Goal: Task Accomplishment & Management: Manage account settings

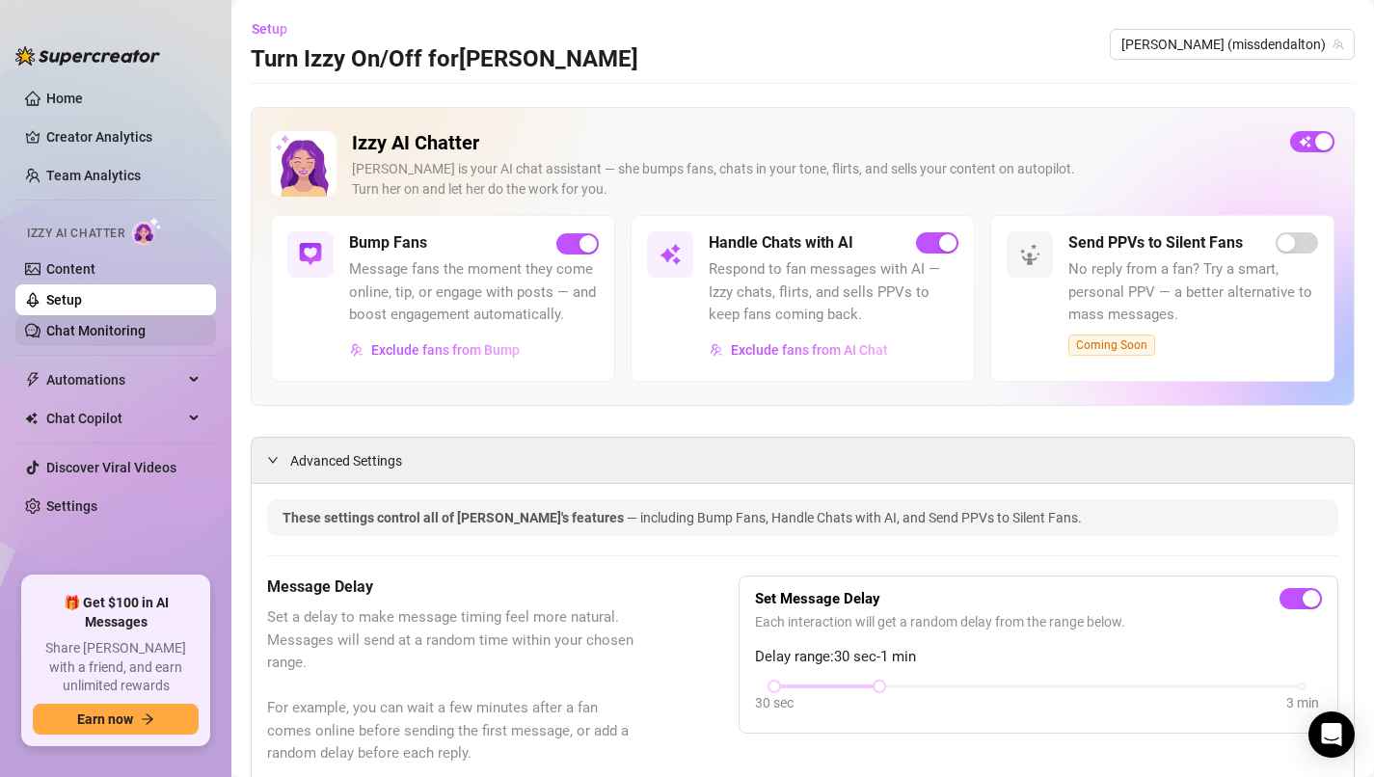
scroll to position [1948, 0]
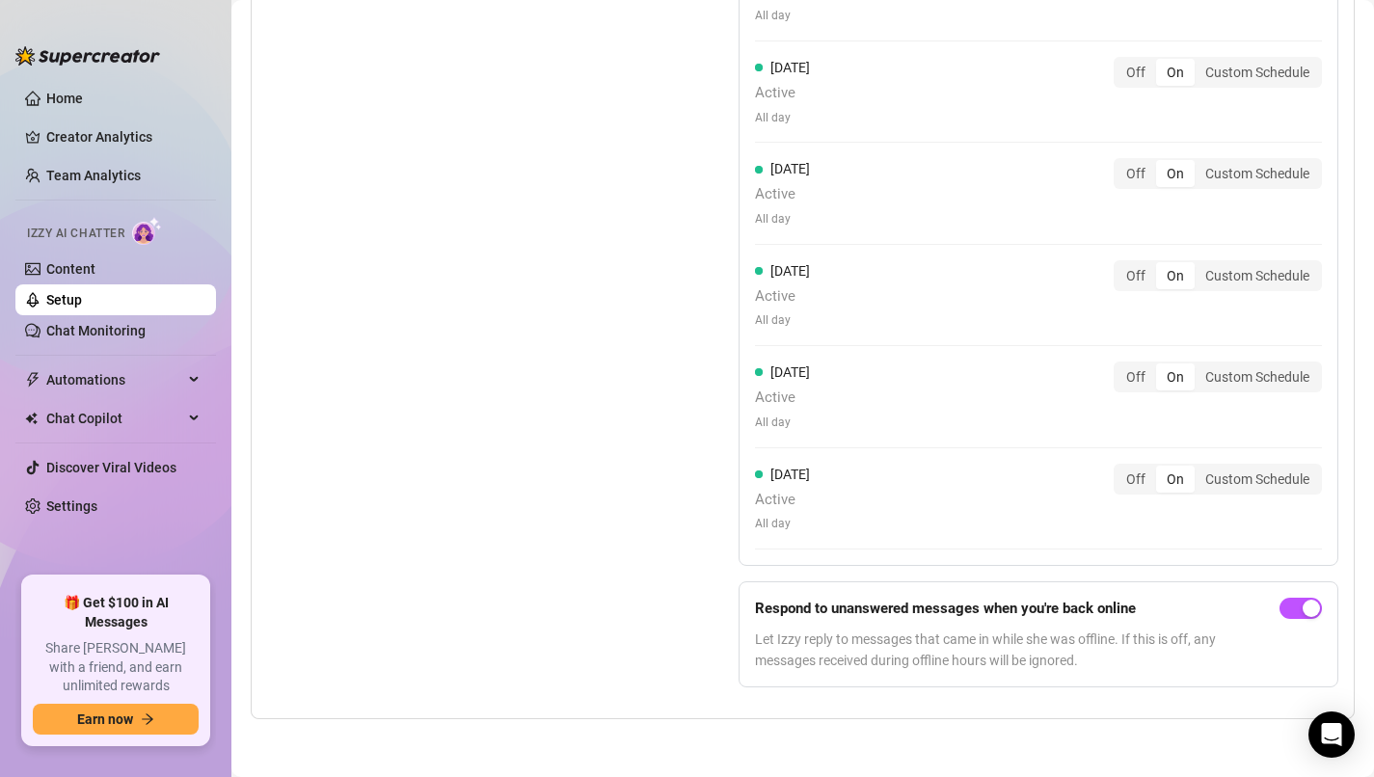
click at [82, 308] on link "Setup" at bounding box center [64, 299] width 36 height 15
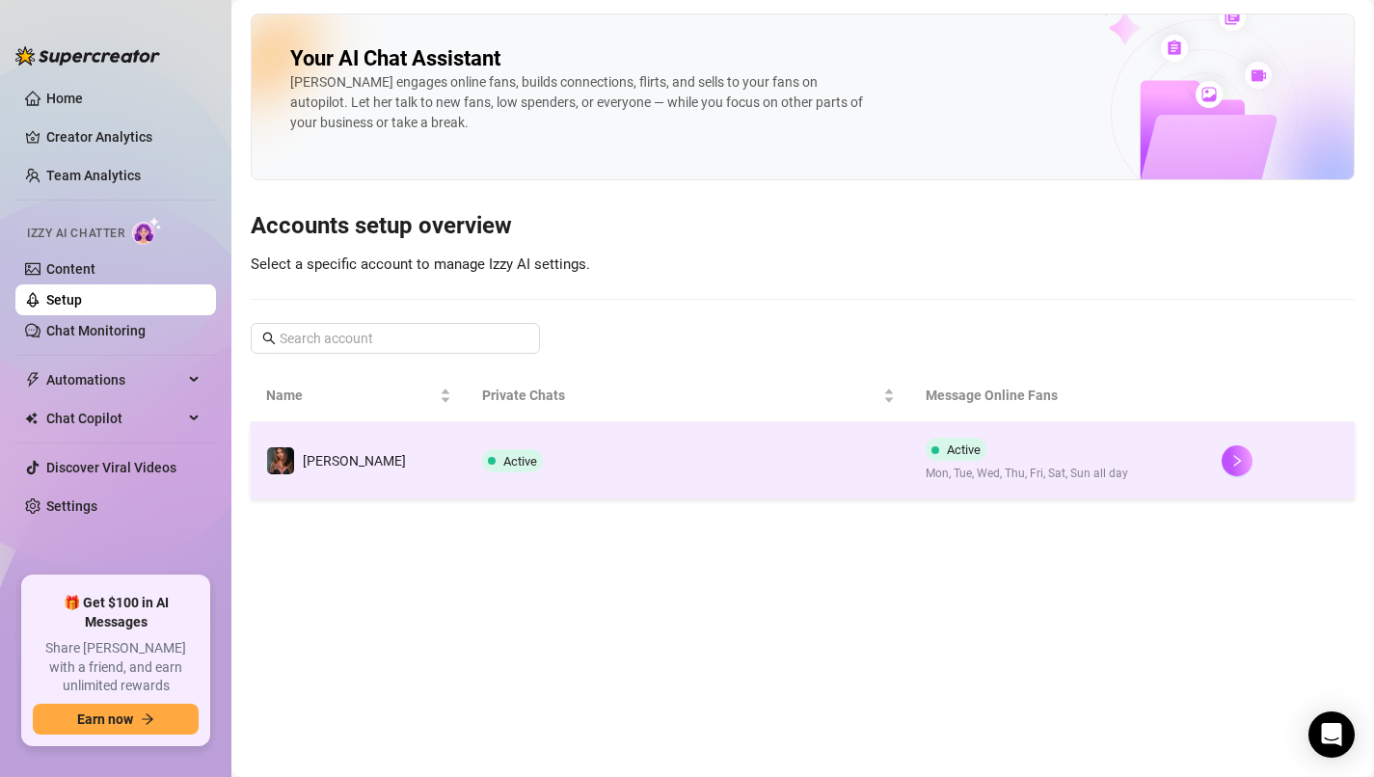
click at [491, 469] on span "Active" at bounding box center [512, 460] width 61 height 23
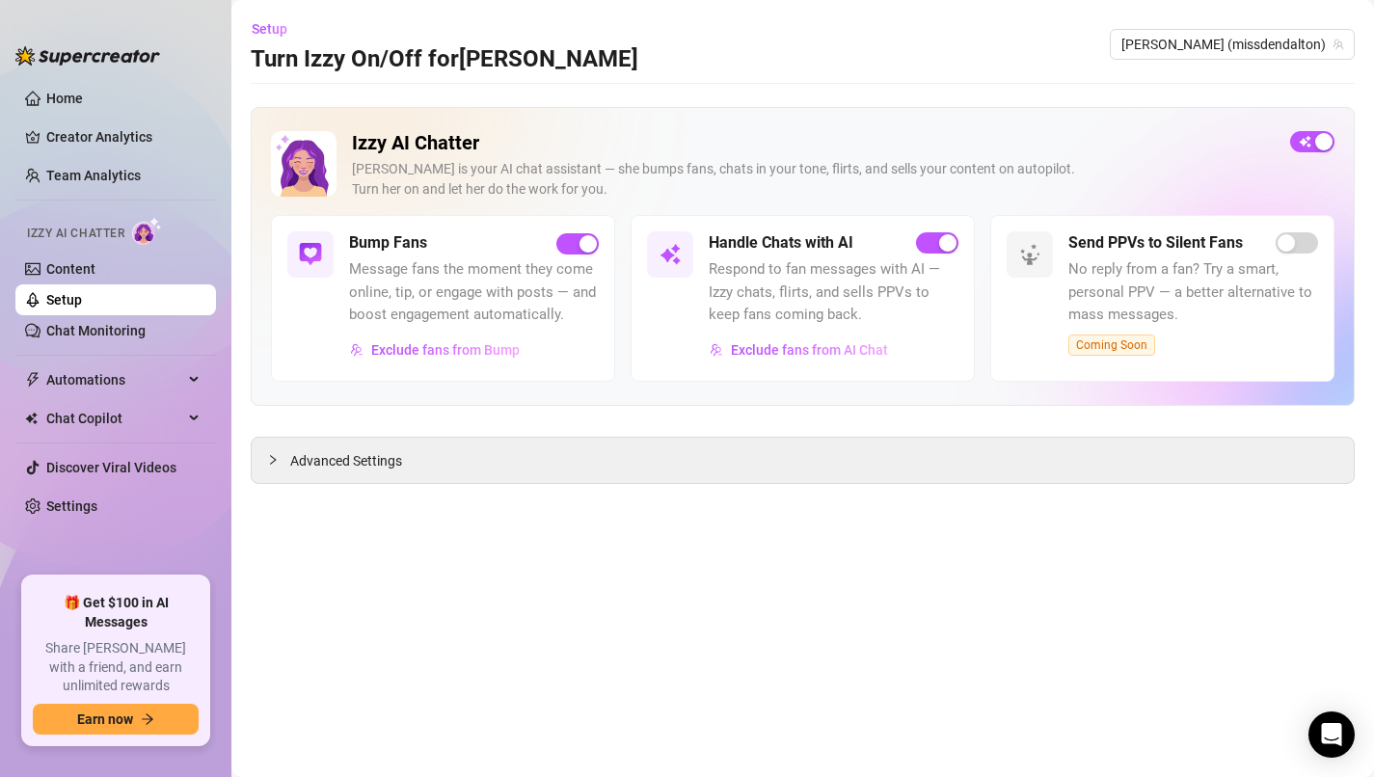
click at [82, 293] on link "Setup" at bounding box center [64, 299] width 36 height 15
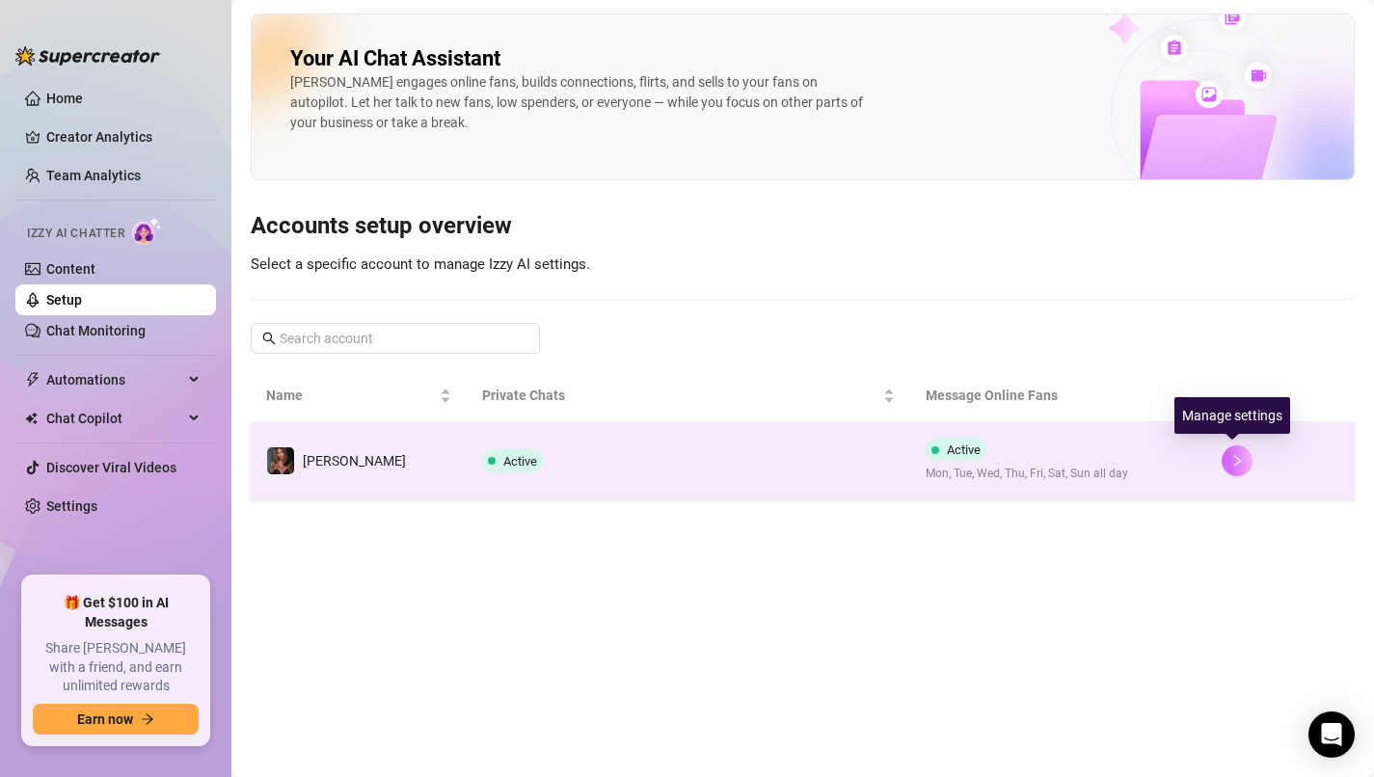
click at [1241, 459] on button "button" at bounding box center [1237, 460] width 31 height 31
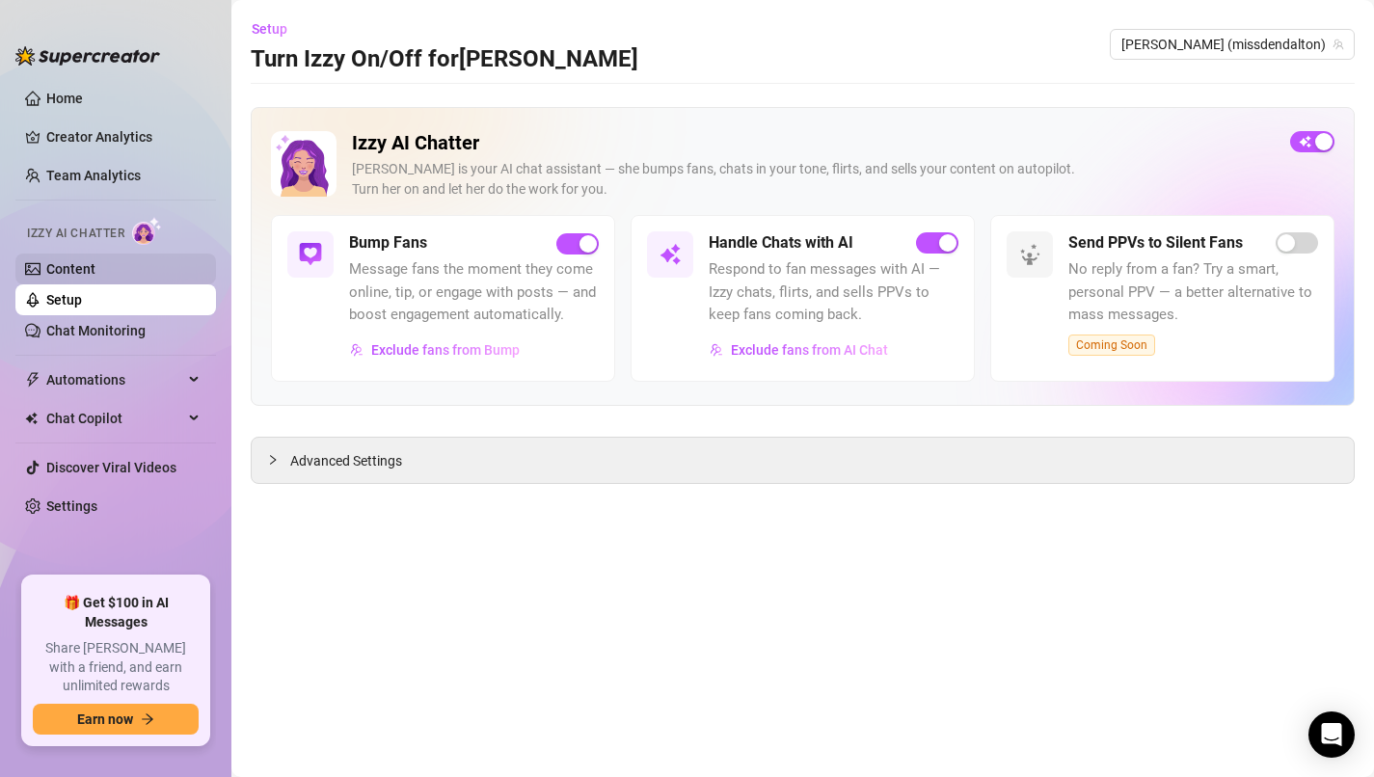
click at [95, 277] on link "Content" at bounding box center [70, 268] width 49 height 15
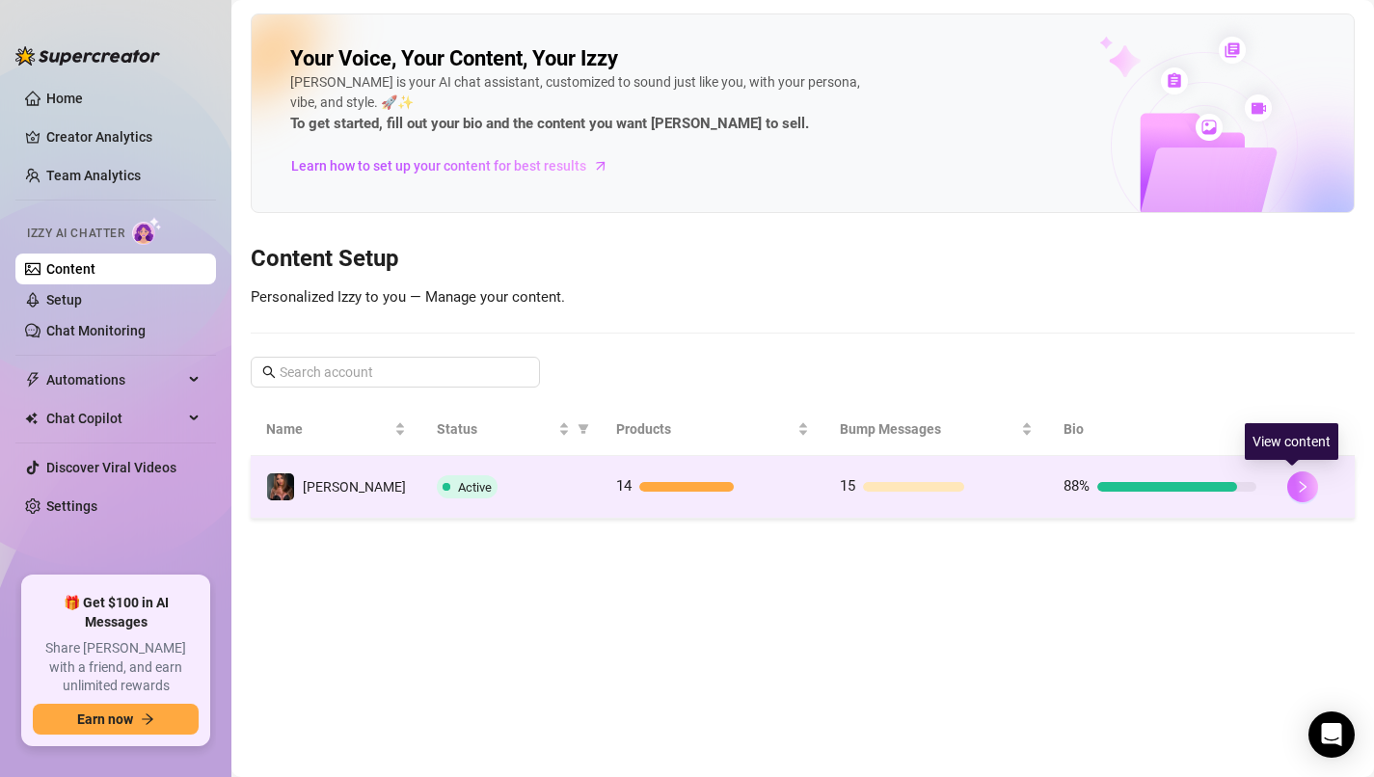
click at [1296, 490] on icon "right" at bounding box center [1302, 486] width 13 height 13
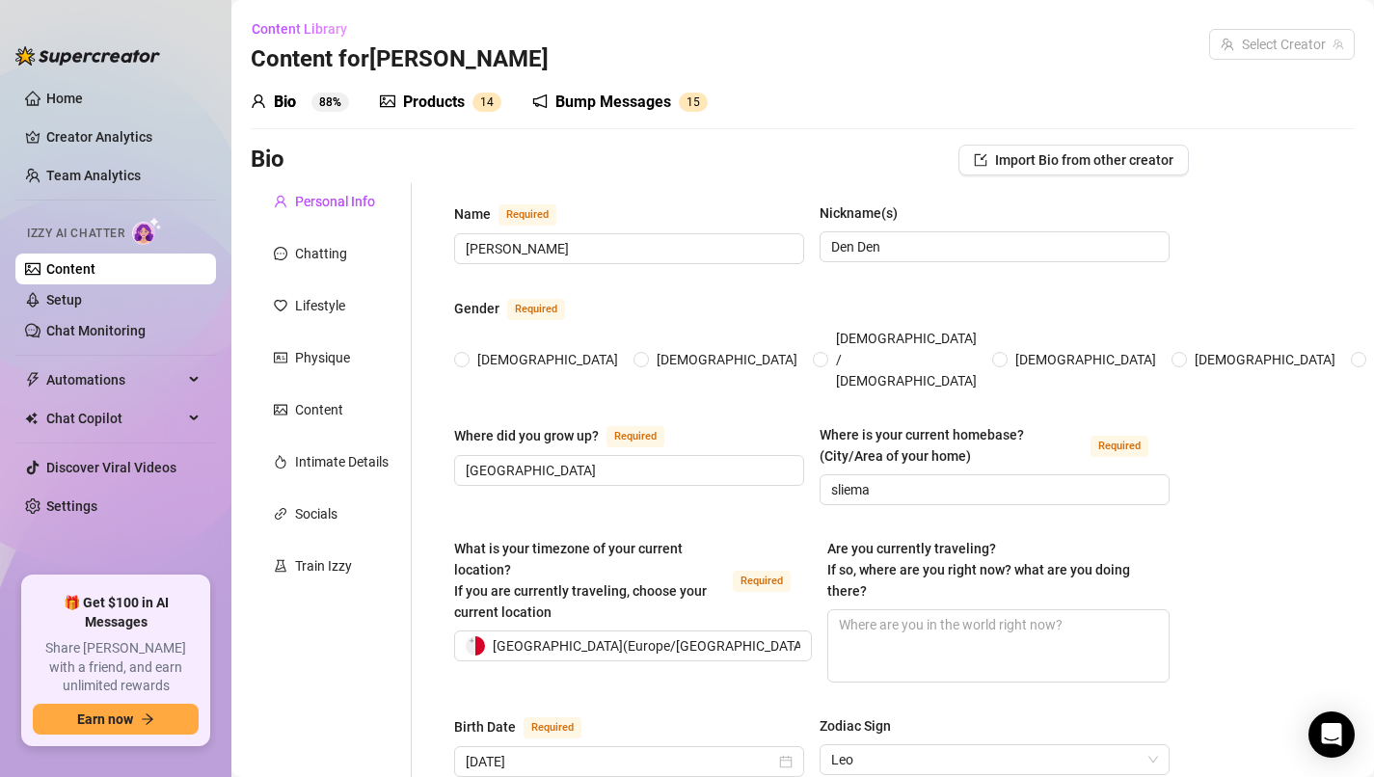
radio input "true"
click at [344, 238] on div "Chatting" at bounding box center [331, 253] width 161 height 37
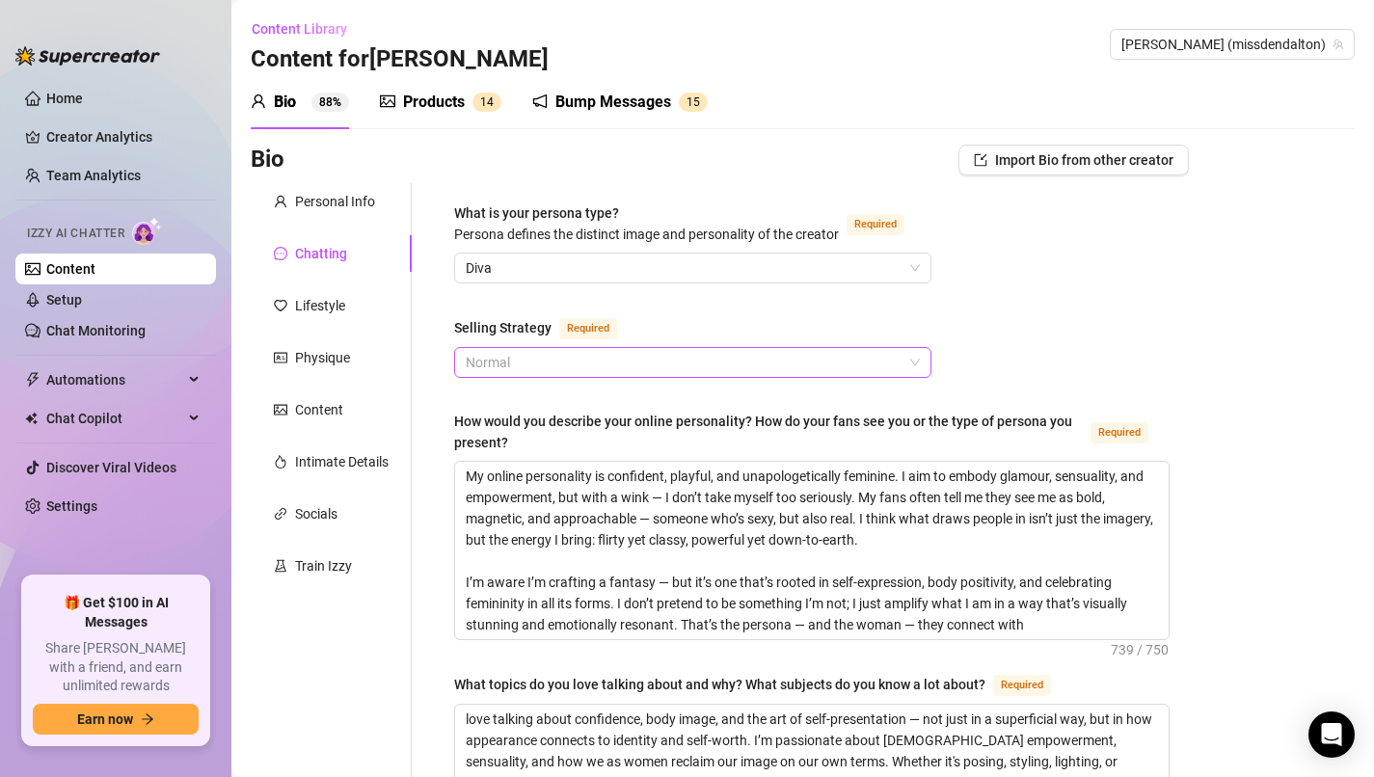
click at [671, 367] on span "Normal" at bounding box center [693, 362] width 454 height 29
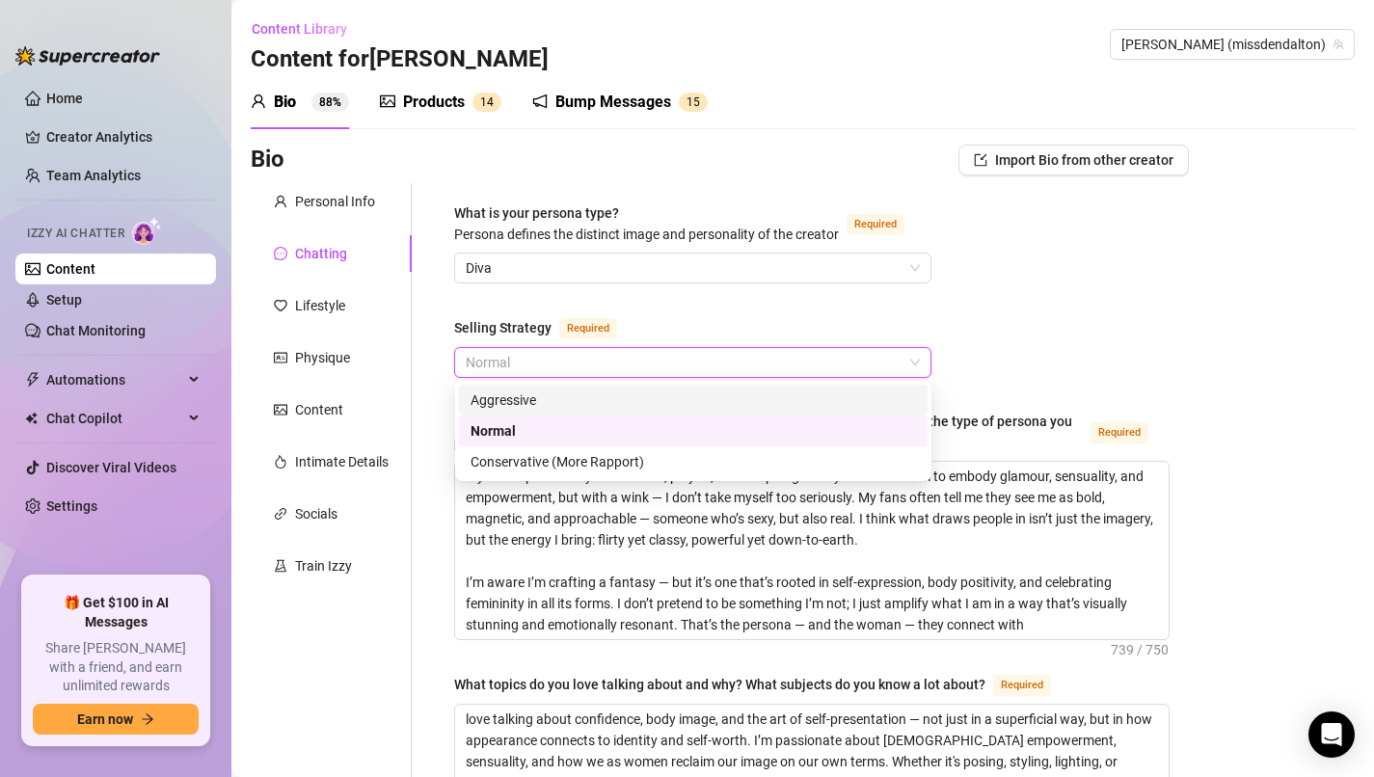
click at [598, 408] on div "Aggressive" at bounding box center [693, 400] width 445 height 21
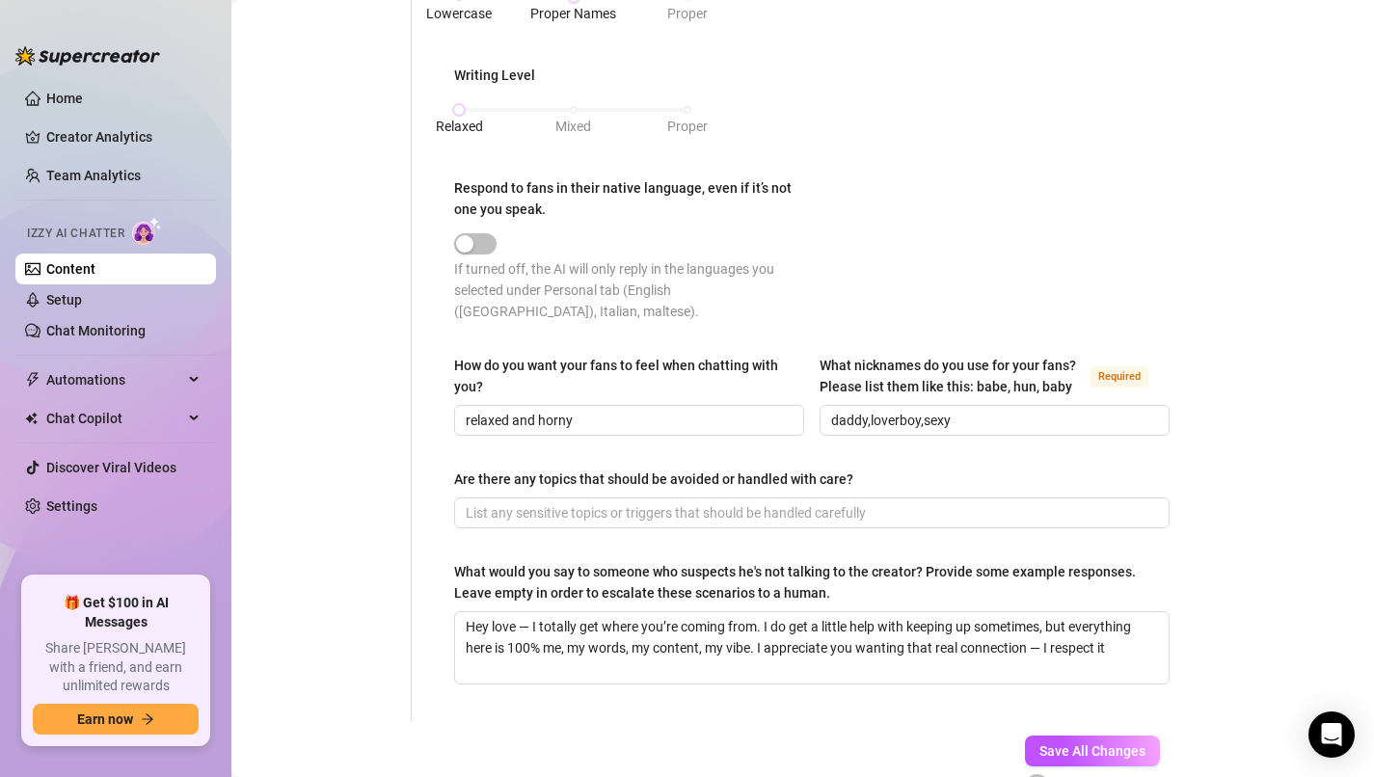
scroll to position [1284, 0]
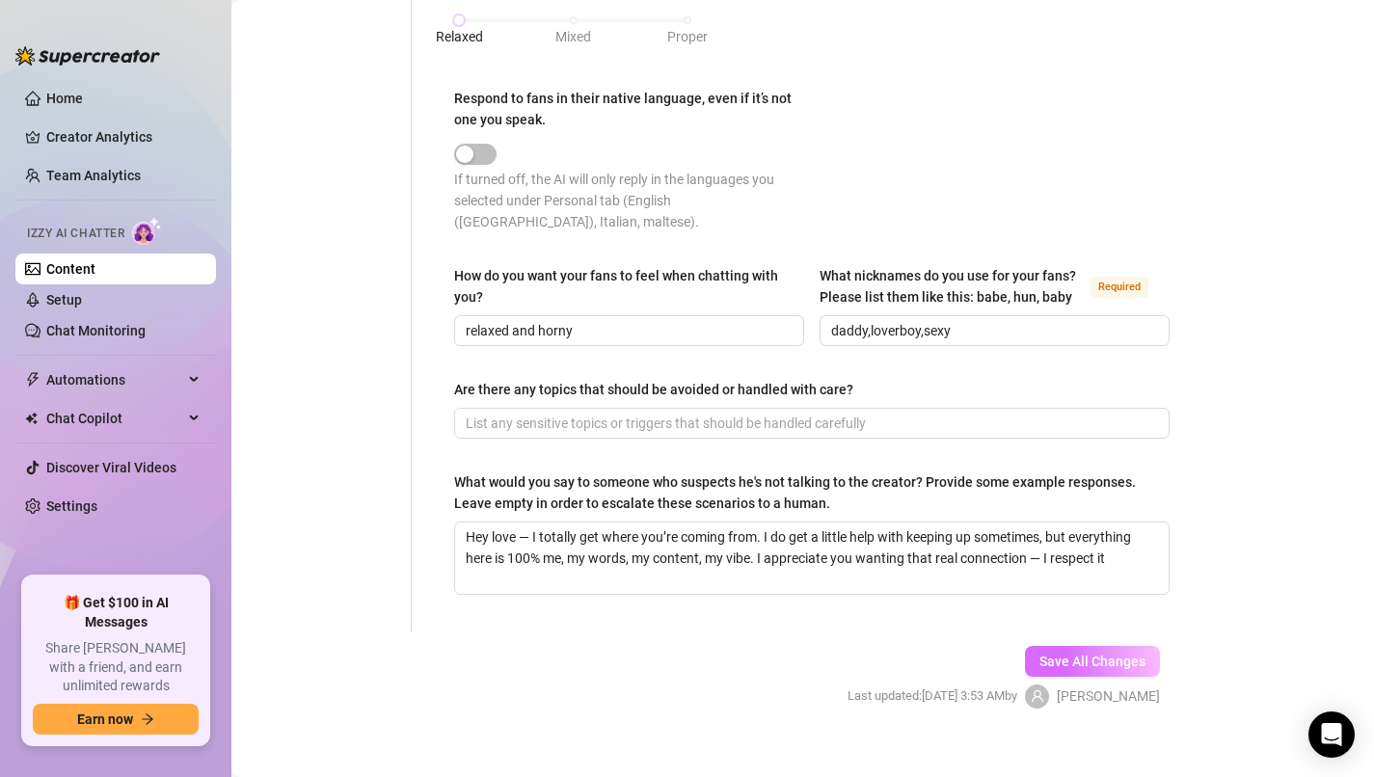
click at [1118, 654] on span "Save All Changes" at bounding box center [1092, 661] width 106 height 15
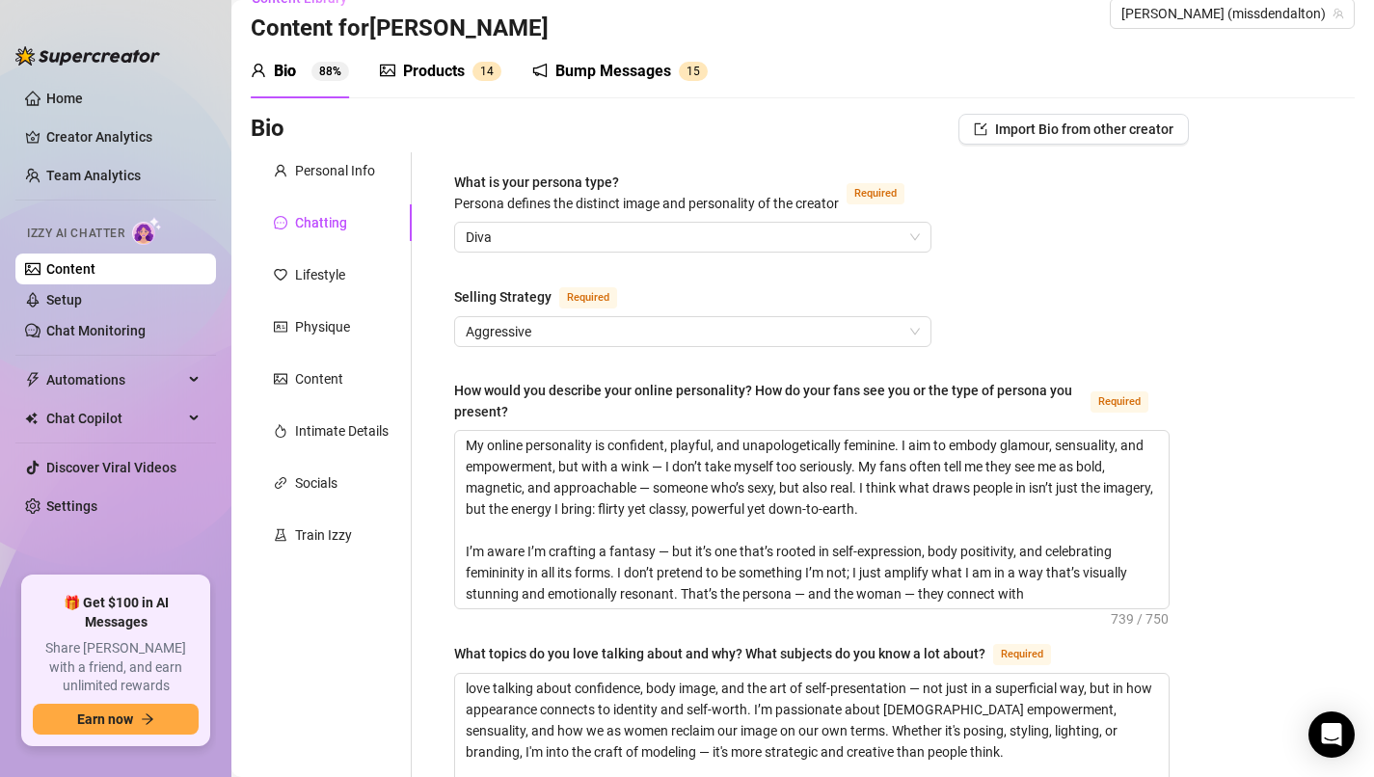
scroll to position [30, 0]
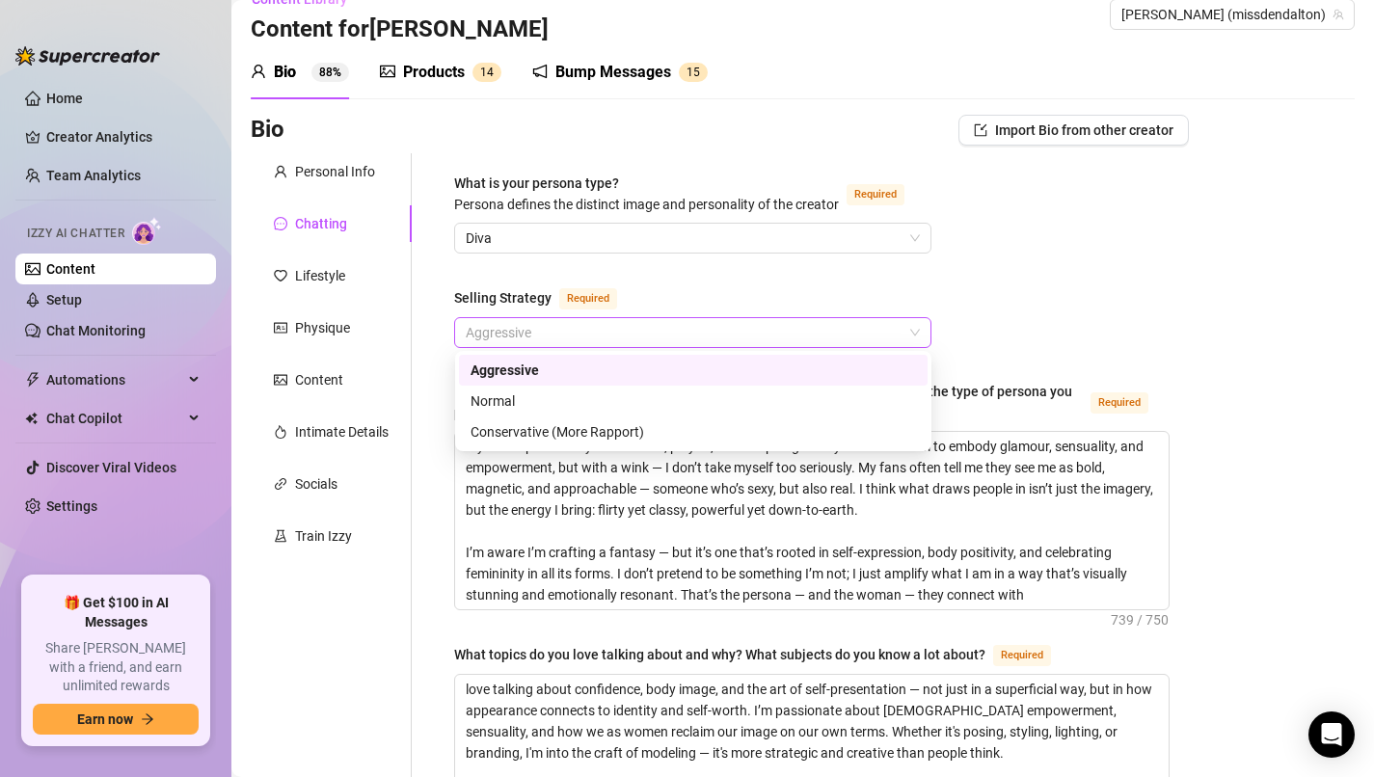
click at [660, 320] on span "Aggressive" at bounding box center [693, 332] width 454 height 29
click at [587, 399] on div "Normal" at bounding box center [693, 401] width 445 height 21
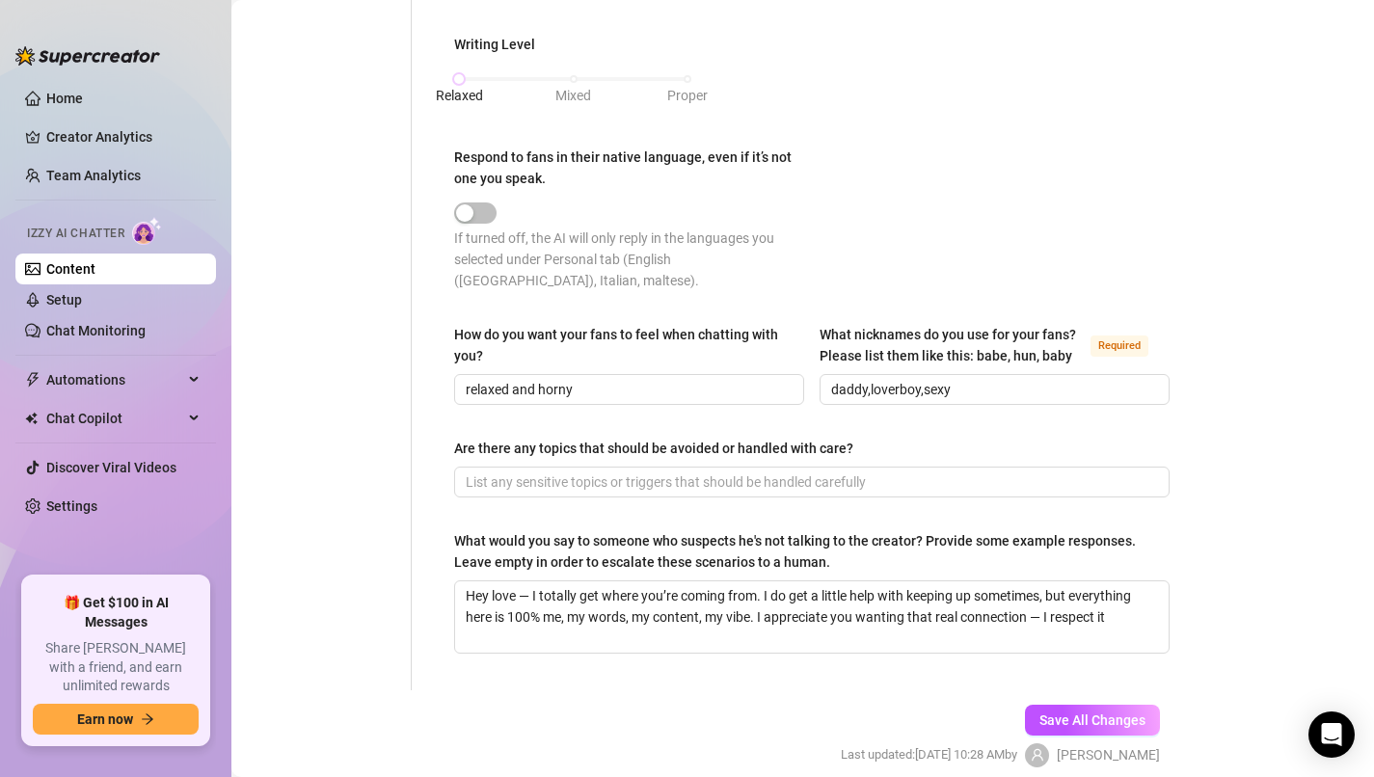
scroll to position [1284, 0]
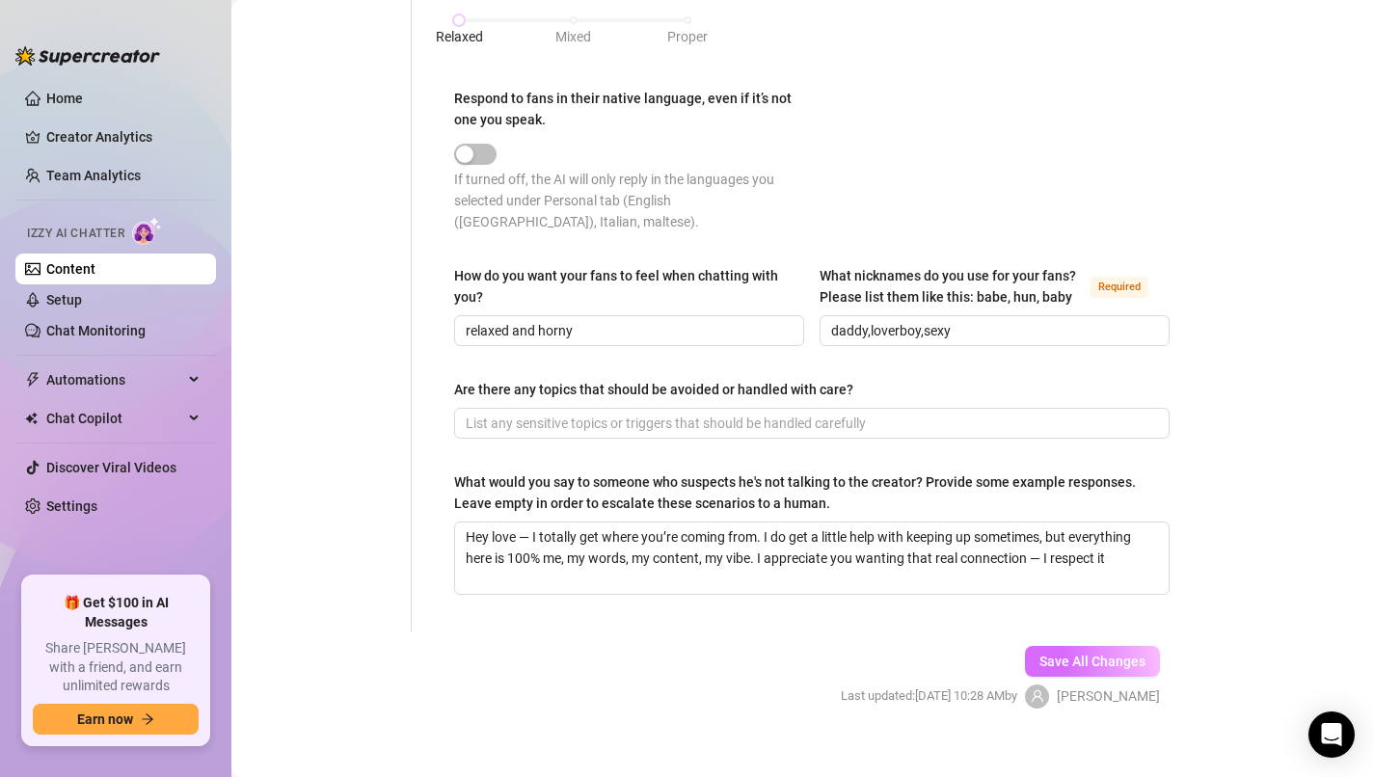
click at [1117, 654] on span "Save All Changes" at bounding box center [1092, 661] width 106 height 15
click at [1075, 651] on button "Save All Changes" at bounding box center [1092, 661] width 135 height 31
click at [82, 304] on link "Setup" at bounding box center [64, 299] width 36 height 15
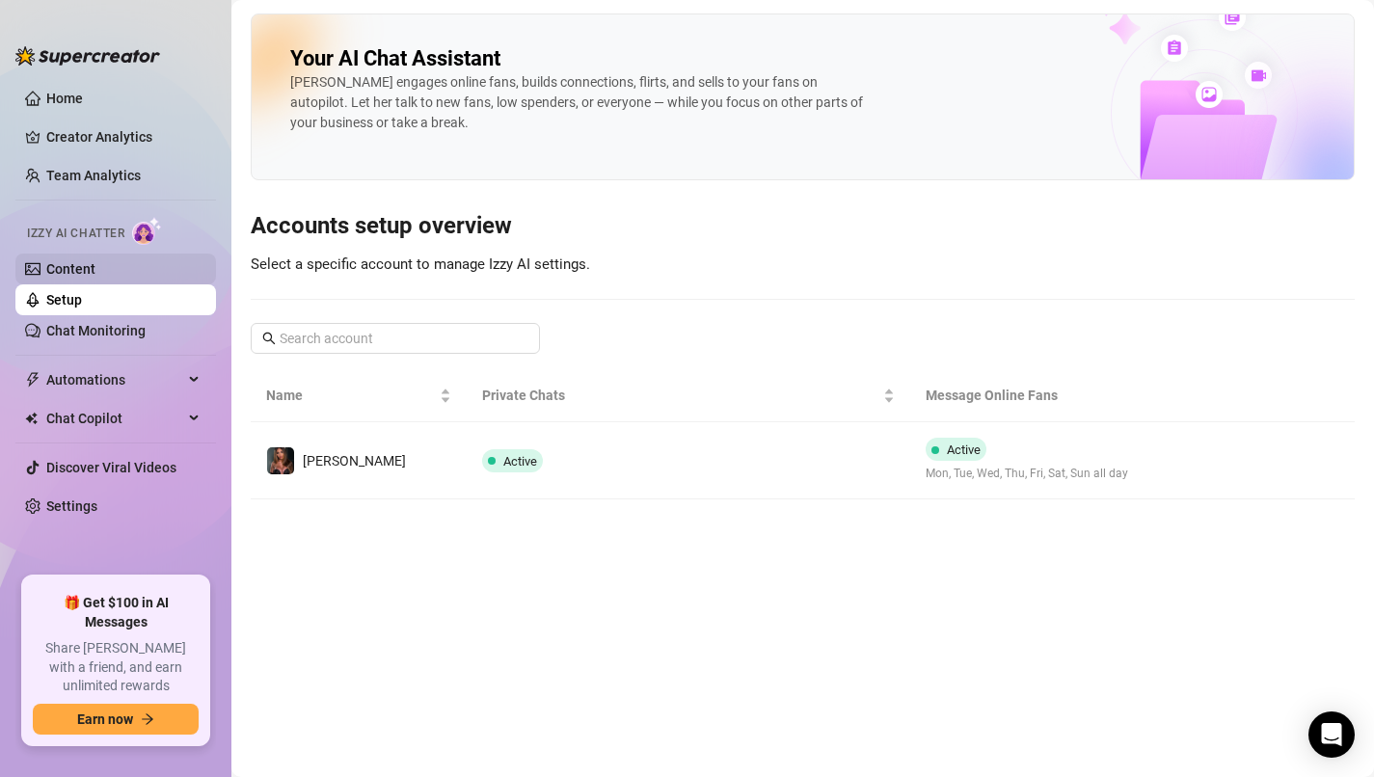
click at [95, 277] on link "Content" at bounding box center [70, 268] width 49 height 15
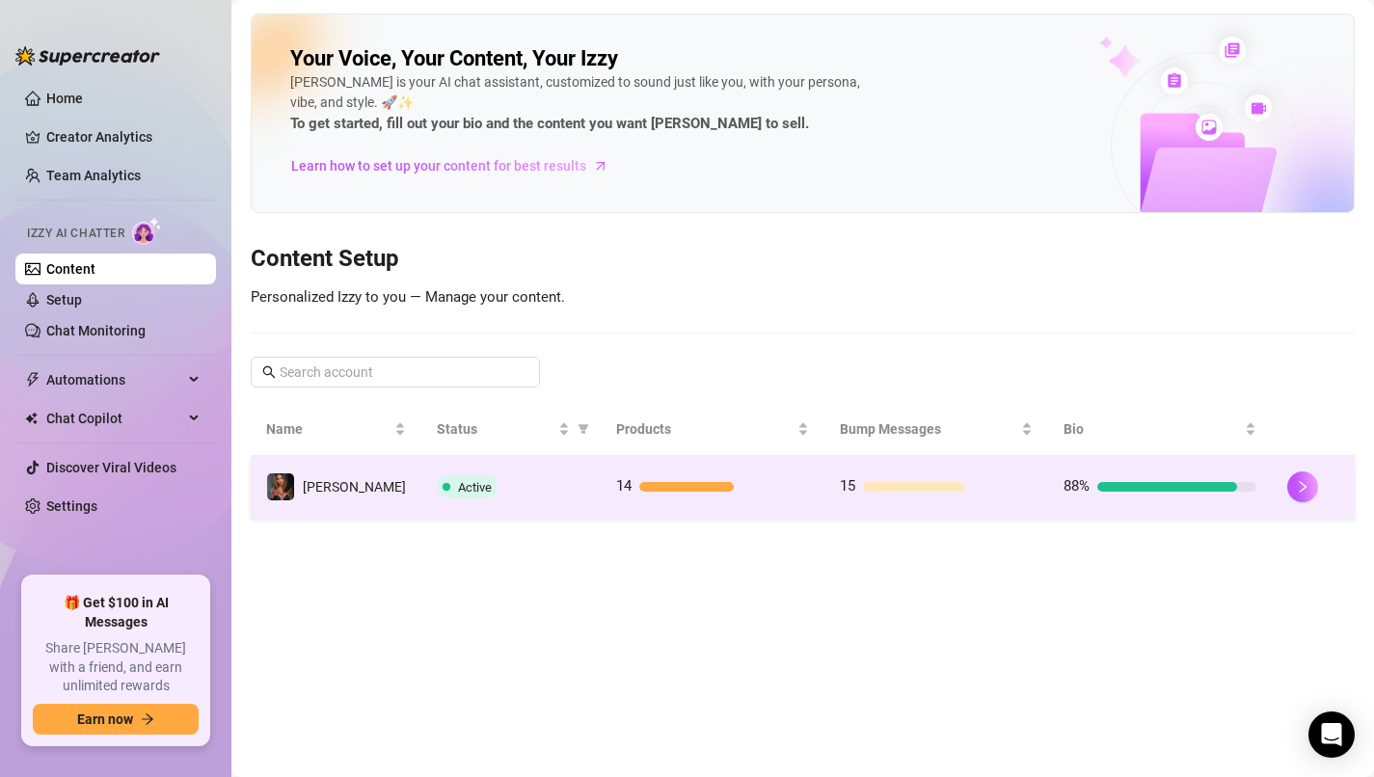
click at [1272, 493] on td at bounding box center [1313, 487] width 83 height 63
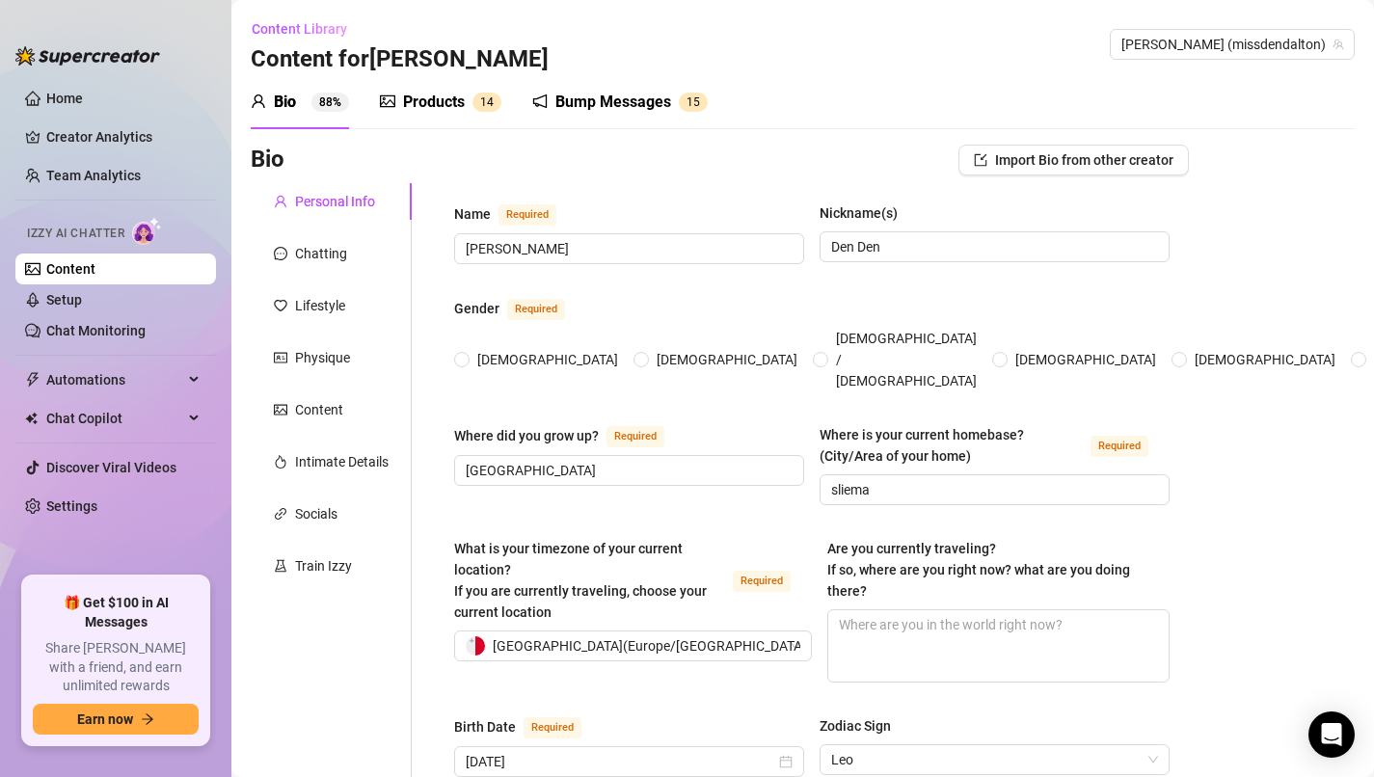
scroll to position [11, 0]
